Goal: Task Accomplishment & Management: Manage account settings

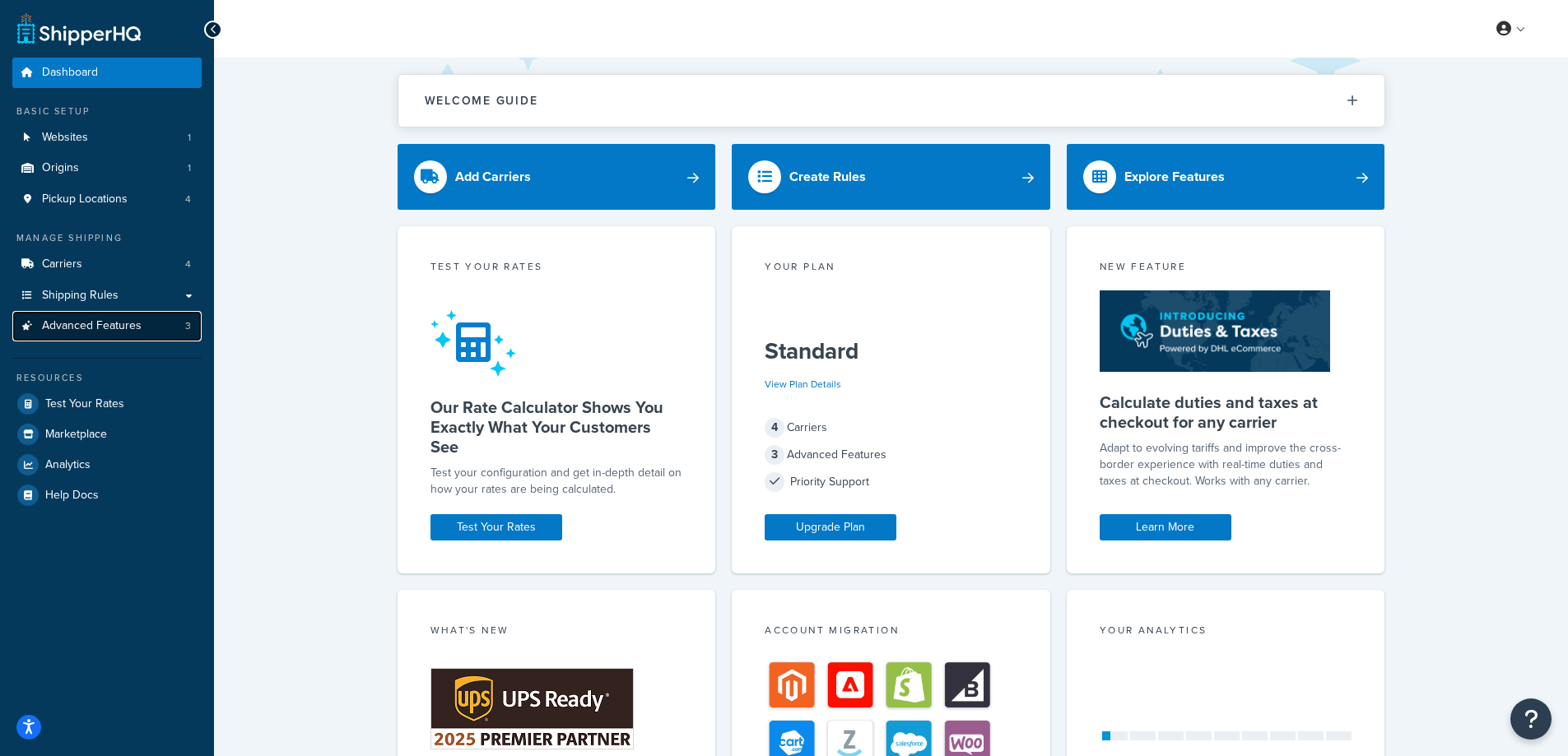
click at [116, 331] on span "Advanced Features" at bounding box center [91, 326] width 100 height 14
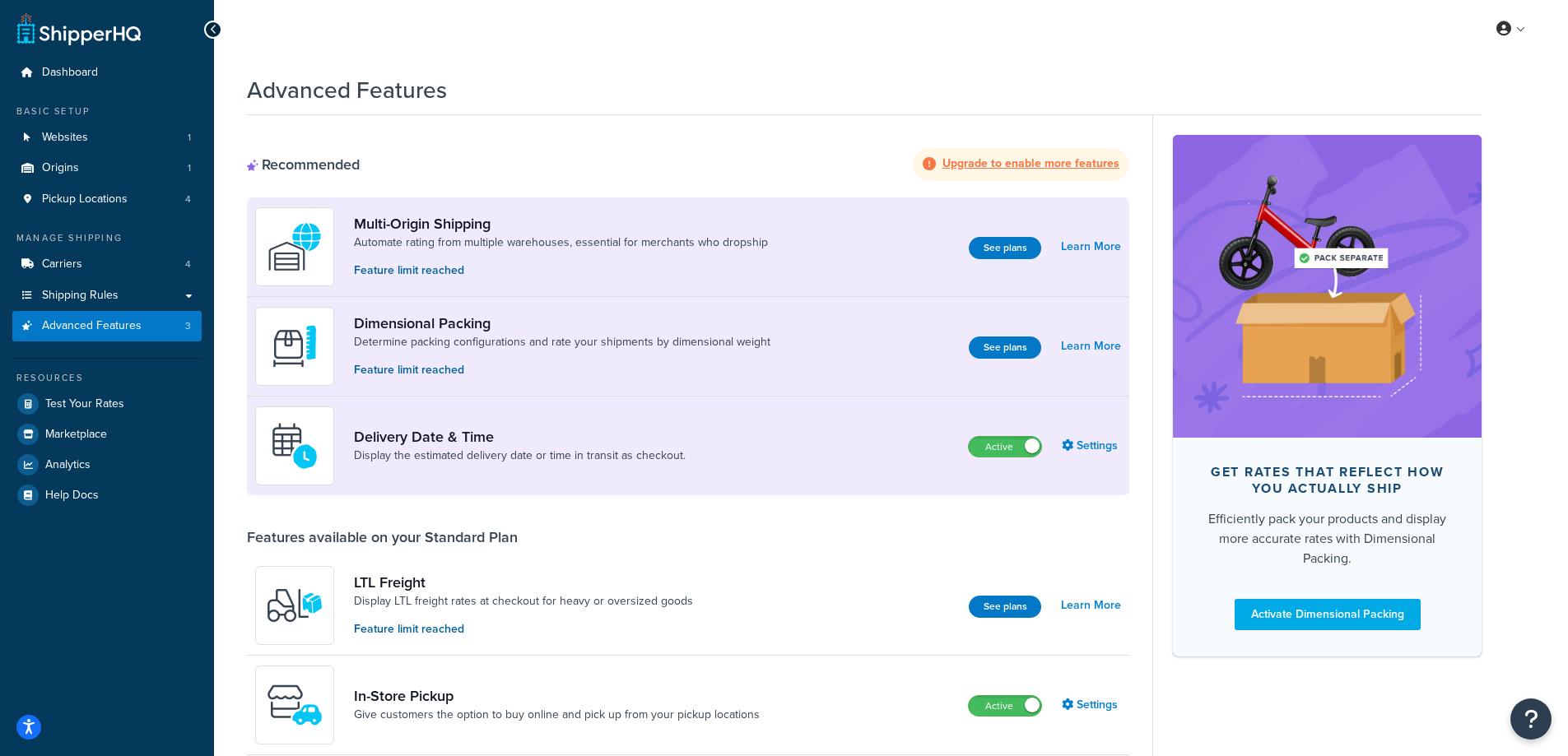
click at [996, 165] on strong "Upgrade to enable more features" at bounding box center [1031, 163] width 177 height 17
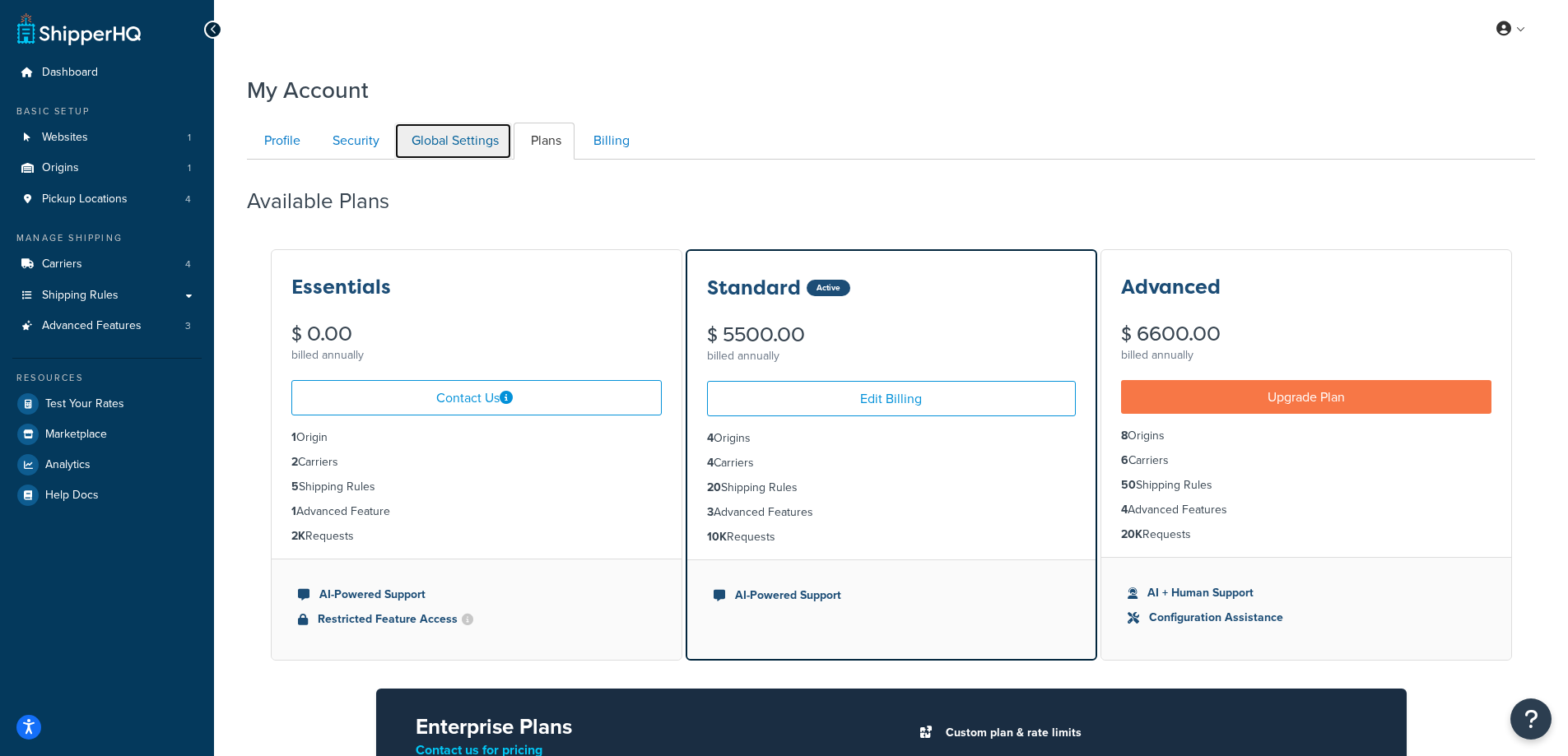
click at [443, 137] on link "Global Settings" at bounding box center [453, 141] width 118 height 37
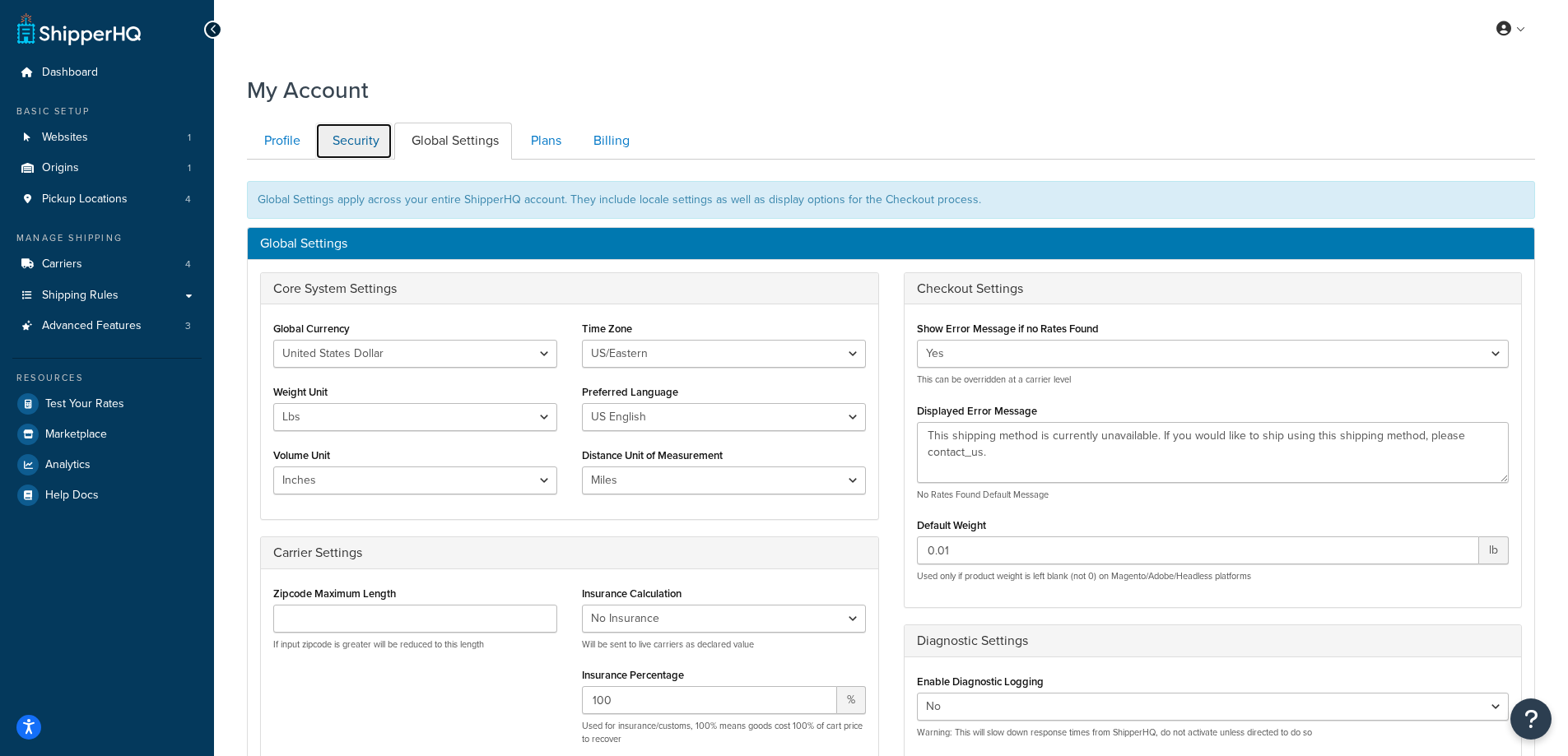
click at [349, 123] on link "Security" at bounding box center [354, 141] width 78 height 37
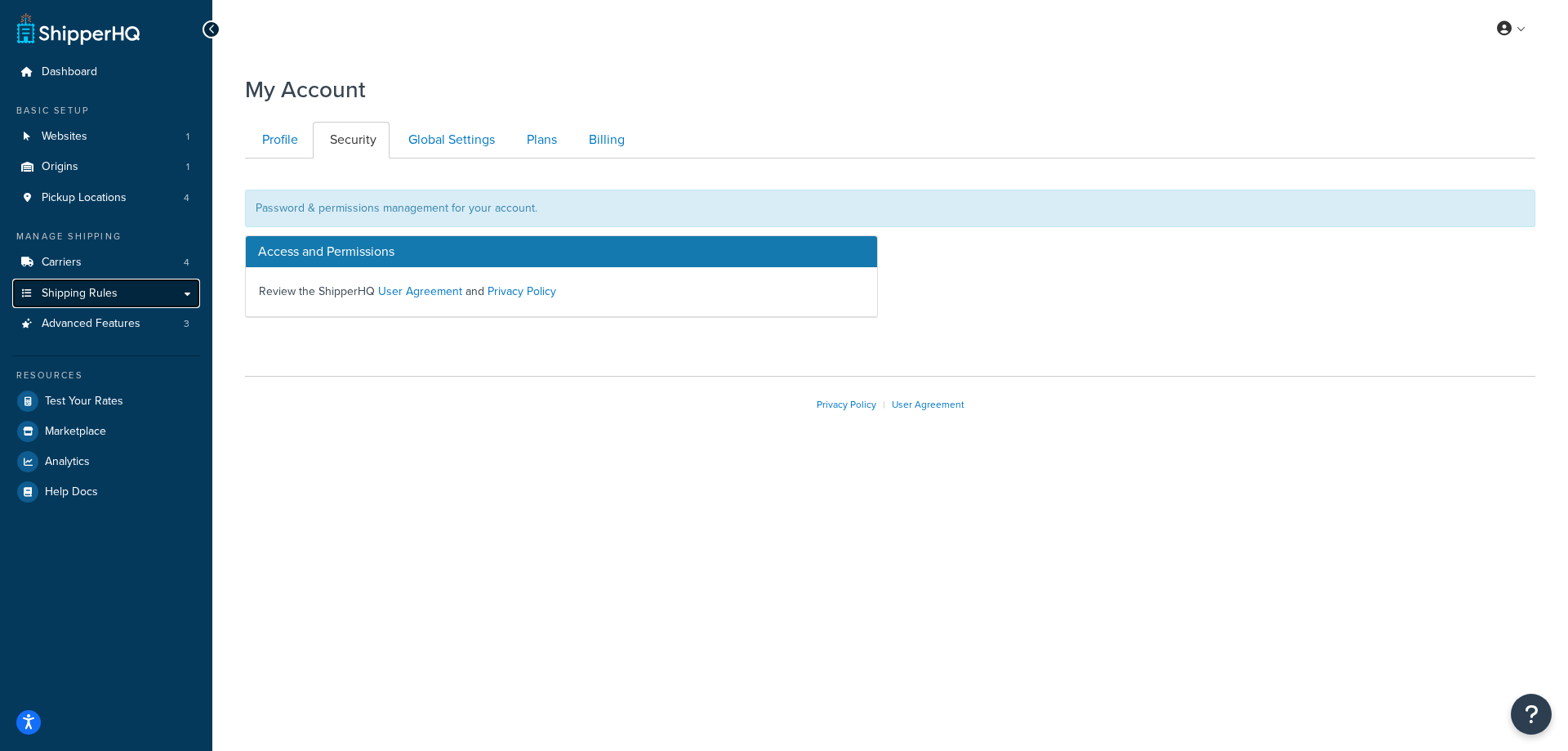
click at [194, 300] on link "Shipping Rules" at bounding box center [106, 294] width 188 height 31
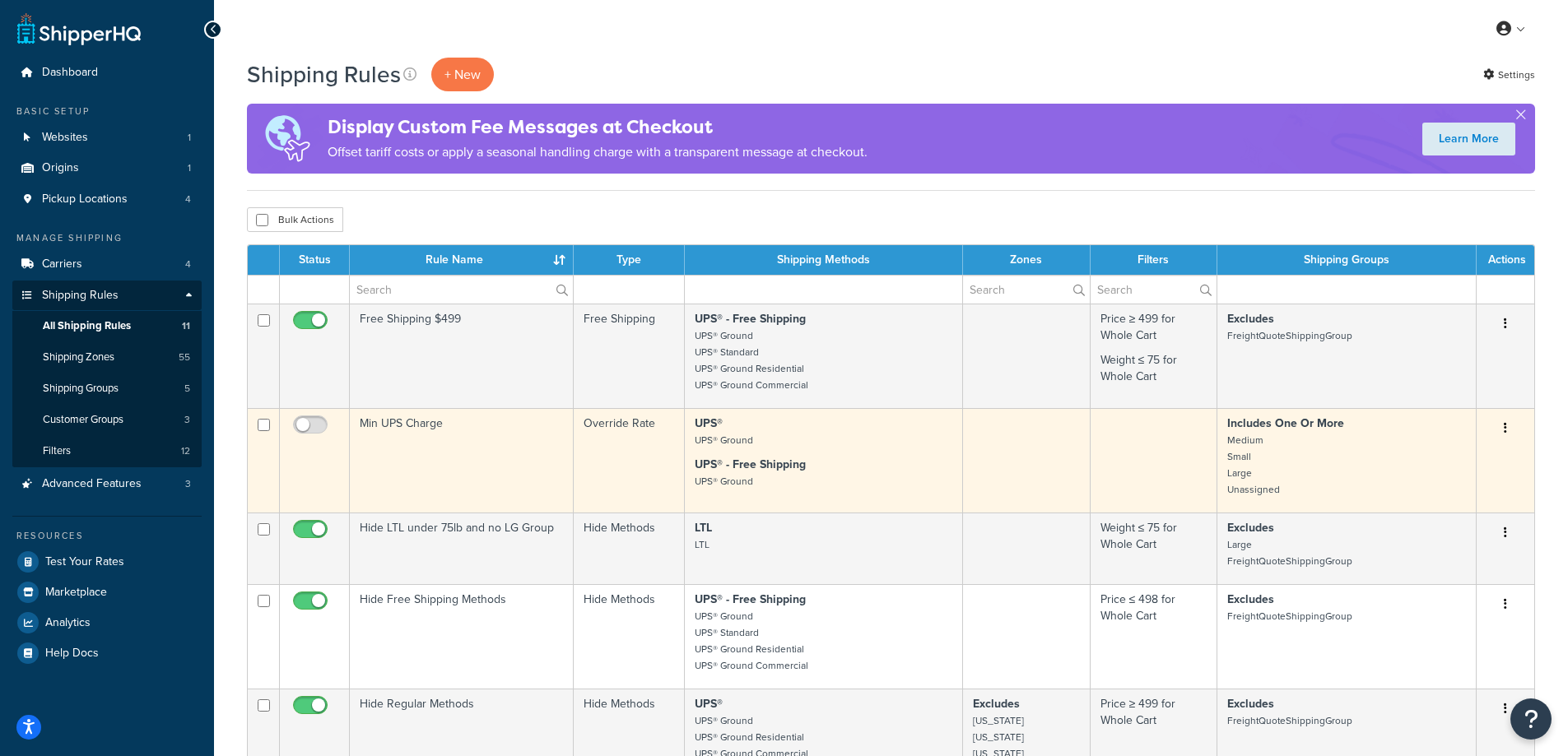
click at [1500, 427] on button "button" at bounding box center [1505, 428] width 23 height 26
click at [1417, 456] on link "Edit" at bounding box center [1451, 459] width 130 height 33
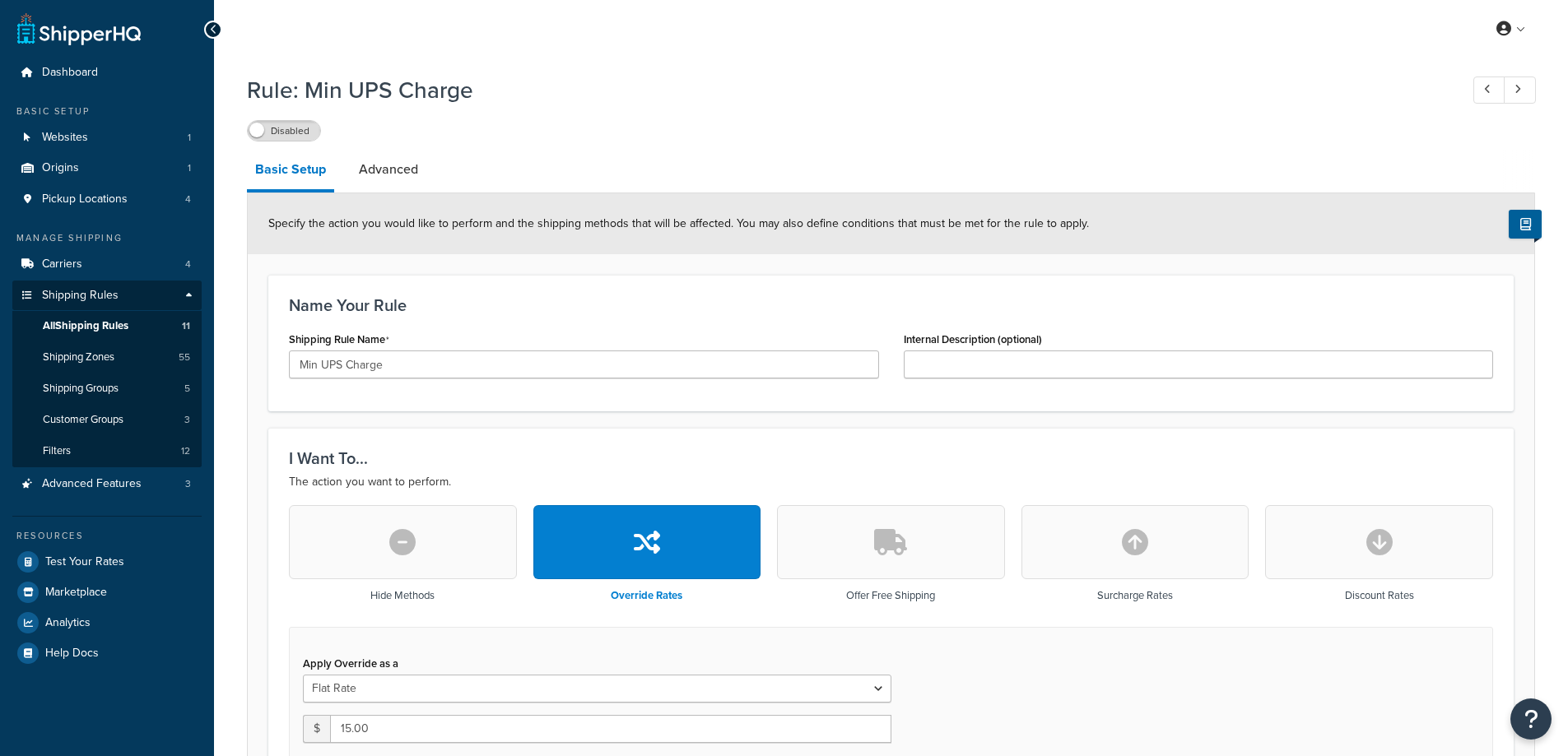
select select "SHIPPING_GROUP"
